Goal: Information Seeking & Learning: Learn about a topic

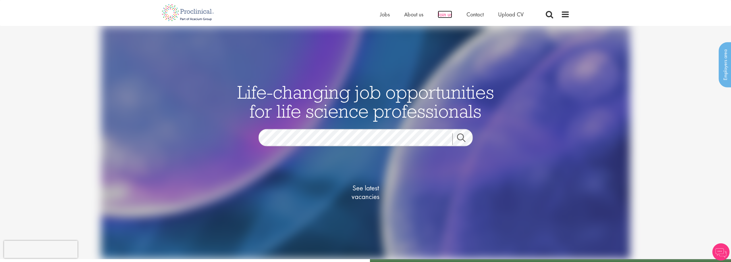
click at [451, 15] on span "Join us" at bounding box center [445, 14] width 14 height 7
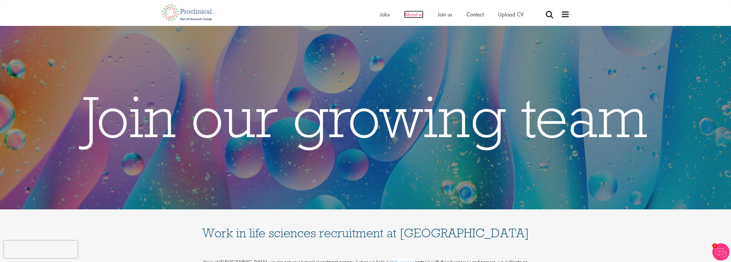
click at [420, 16] on span "About us" at bounding box center [413, 14] width 19 height 7
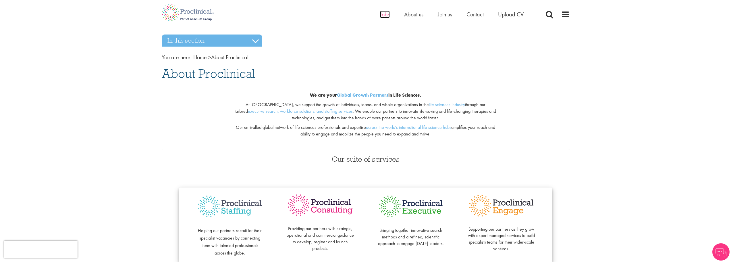
click at [388, 14] on span "Jobs" at bounding box center [385, 14] width 10 height 7
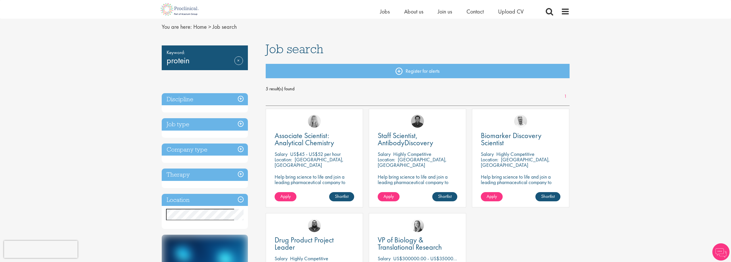
scroll to position [29, 0]
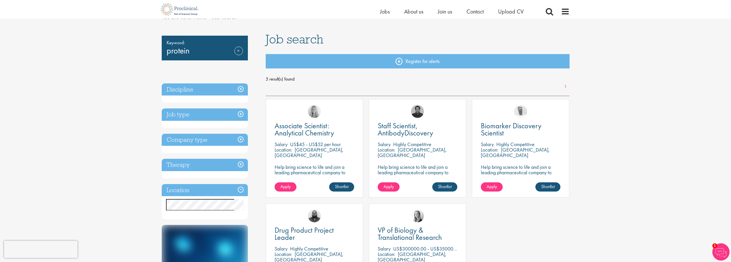
click at [197, 195] on h3 "Location" at bounding box center [205, 190] width 86 height 12
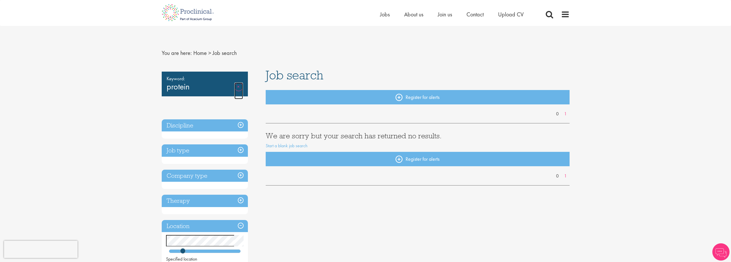
click at [239, 84] on link "Remove" at bounding box center [238, 90] width 9 height 17
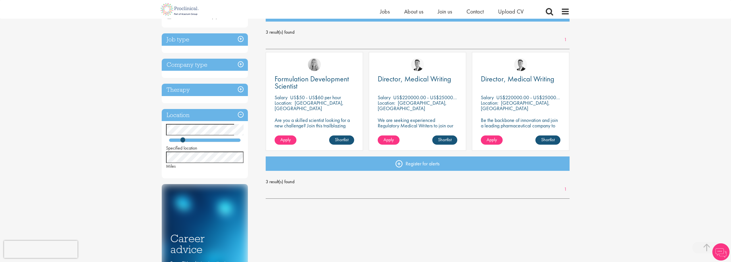
scroll to position [115, 0]
